Goal: Task Accomplishment & Management: Use online tool/utility

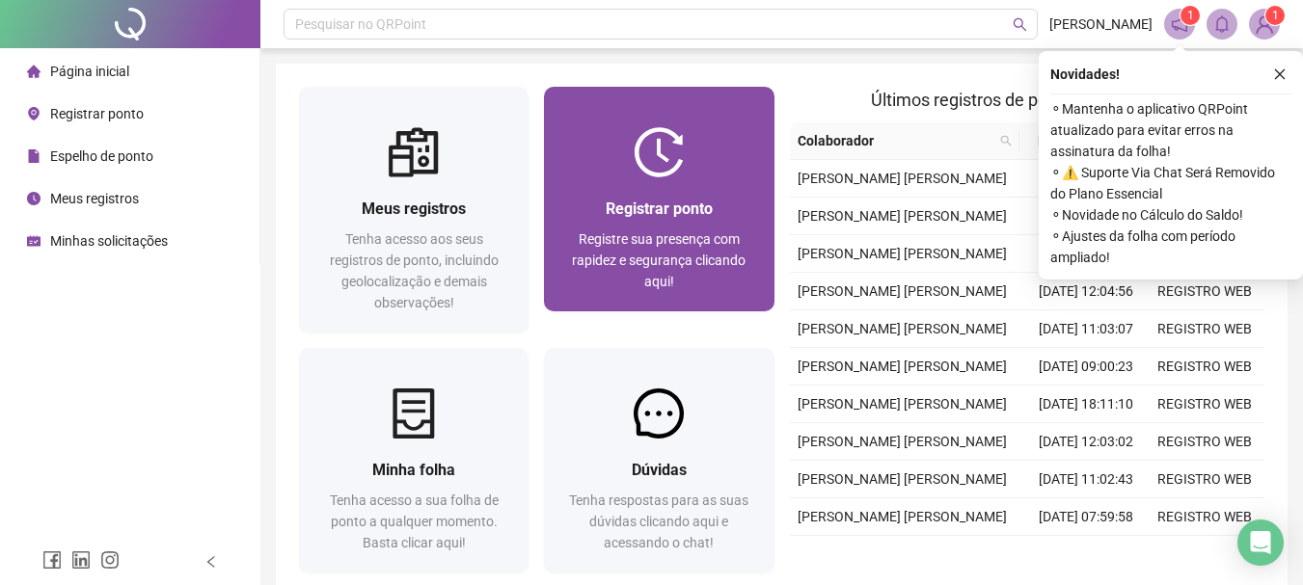
click at [690, 180] on div "Registrar ponto Registre sua presença com rapidez e segurança clicando aqui!" at bounding box center [659, 244] width 230 height 134
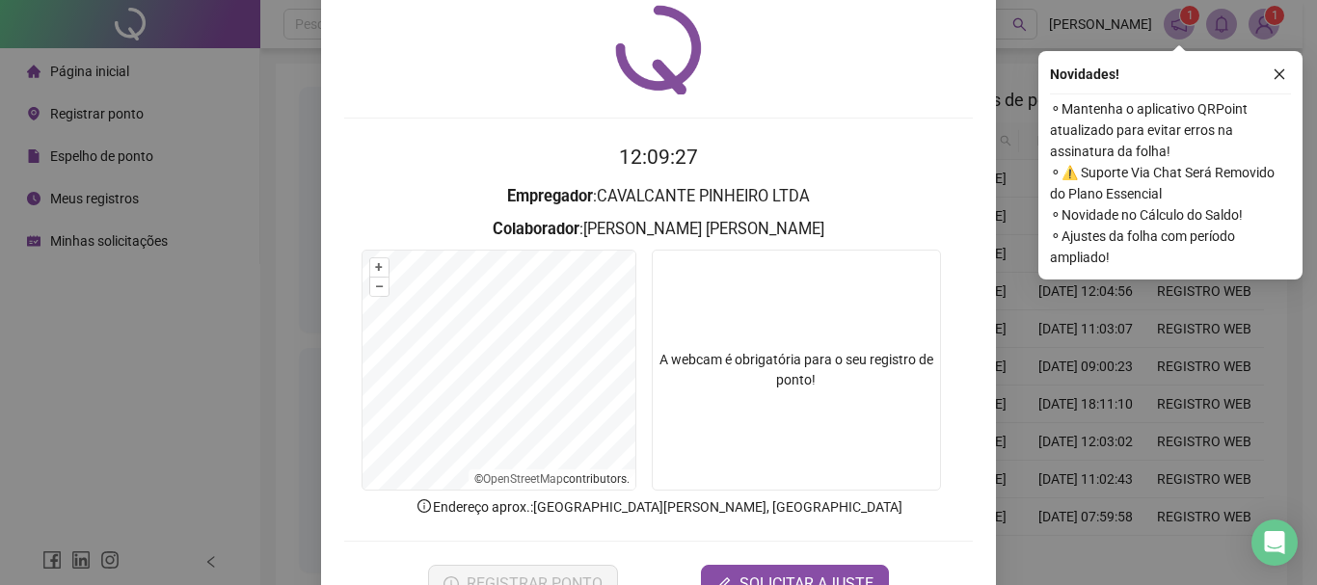
scroll to position [125, 0]
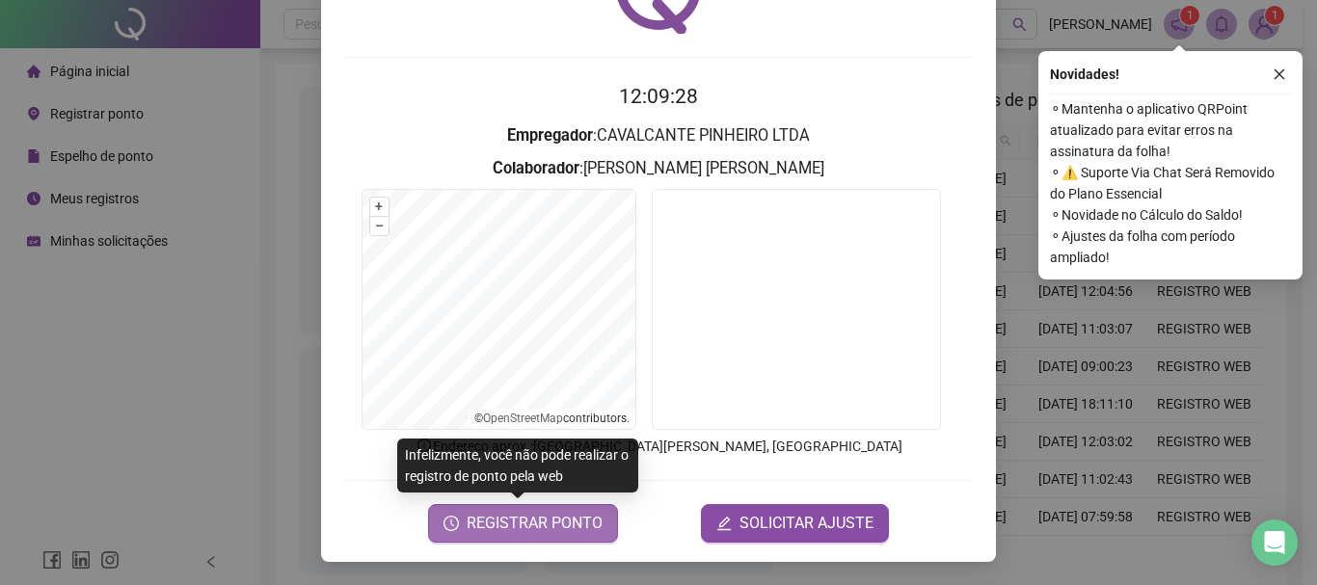
click at [536, 512] on span "REGISTRAR PONTO" at bounding box center [535, 523] width 136 height 23
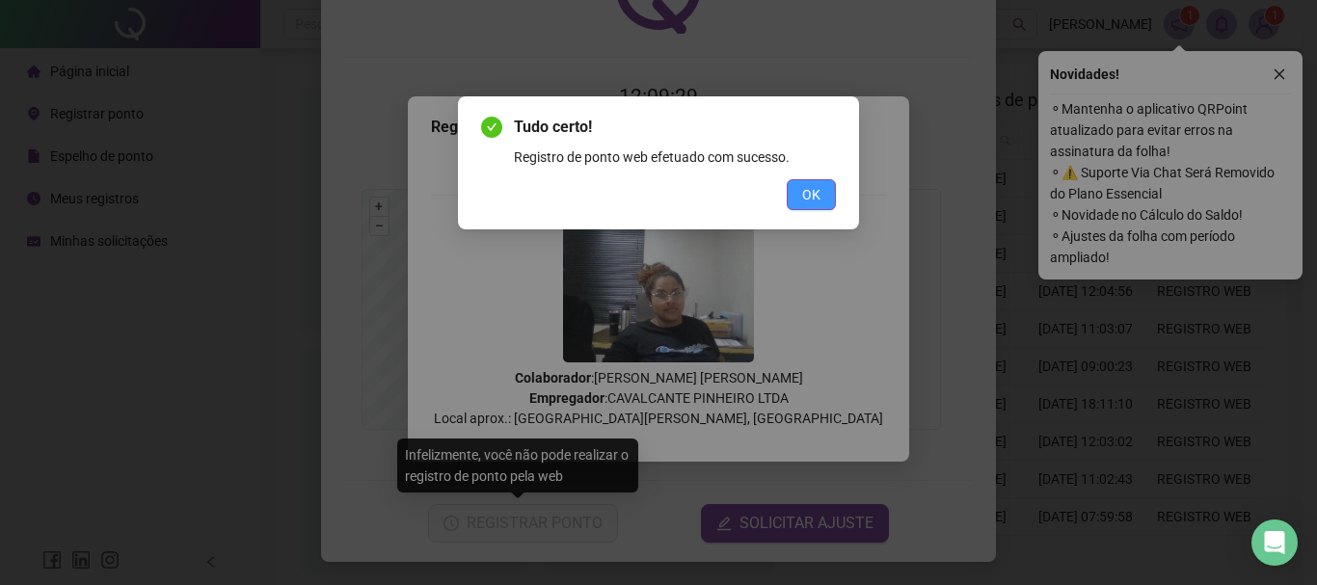
click at [807, 191] on span "OK" at bounding box center [811, 194] width 18 height 21
